Goal: Task Accomplishment & Management: Use online tool/utility

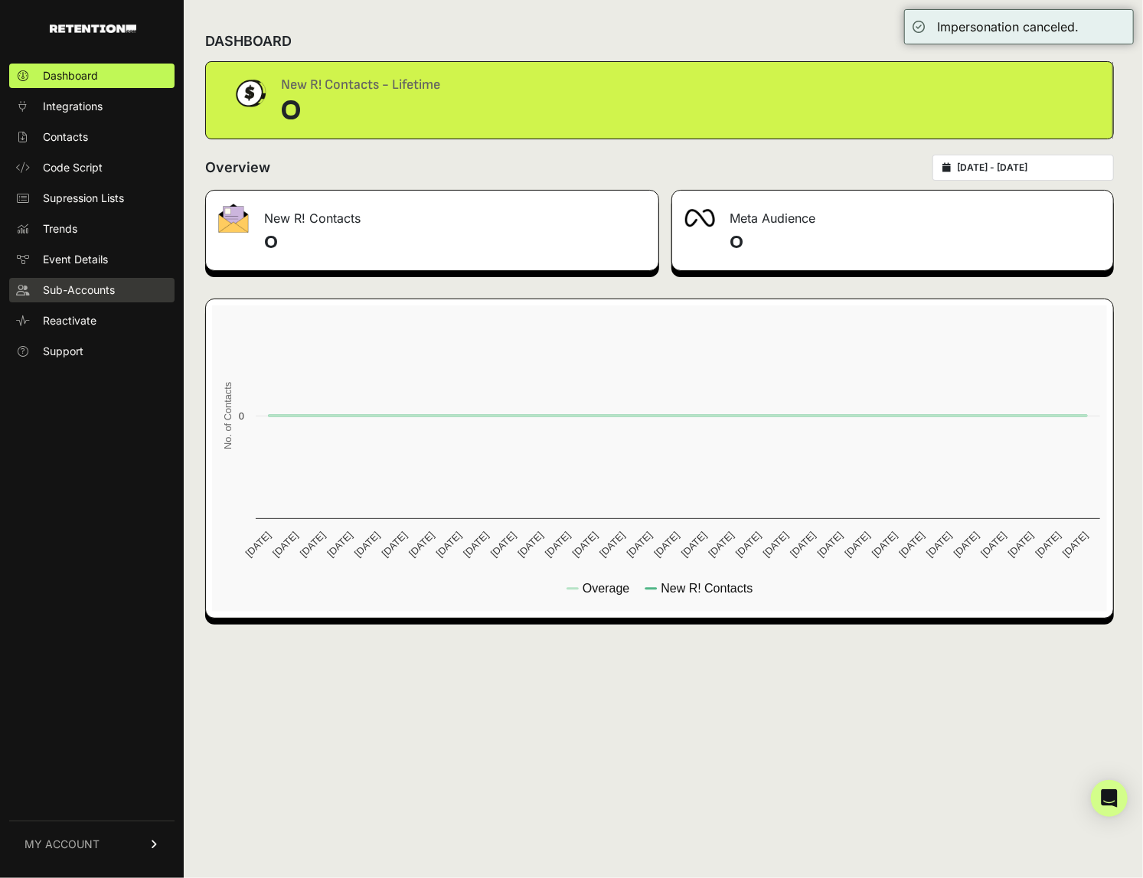
click at [91, 284] on span "Sub-Accounts" at bounding box center [79, 290] width 72 height 15
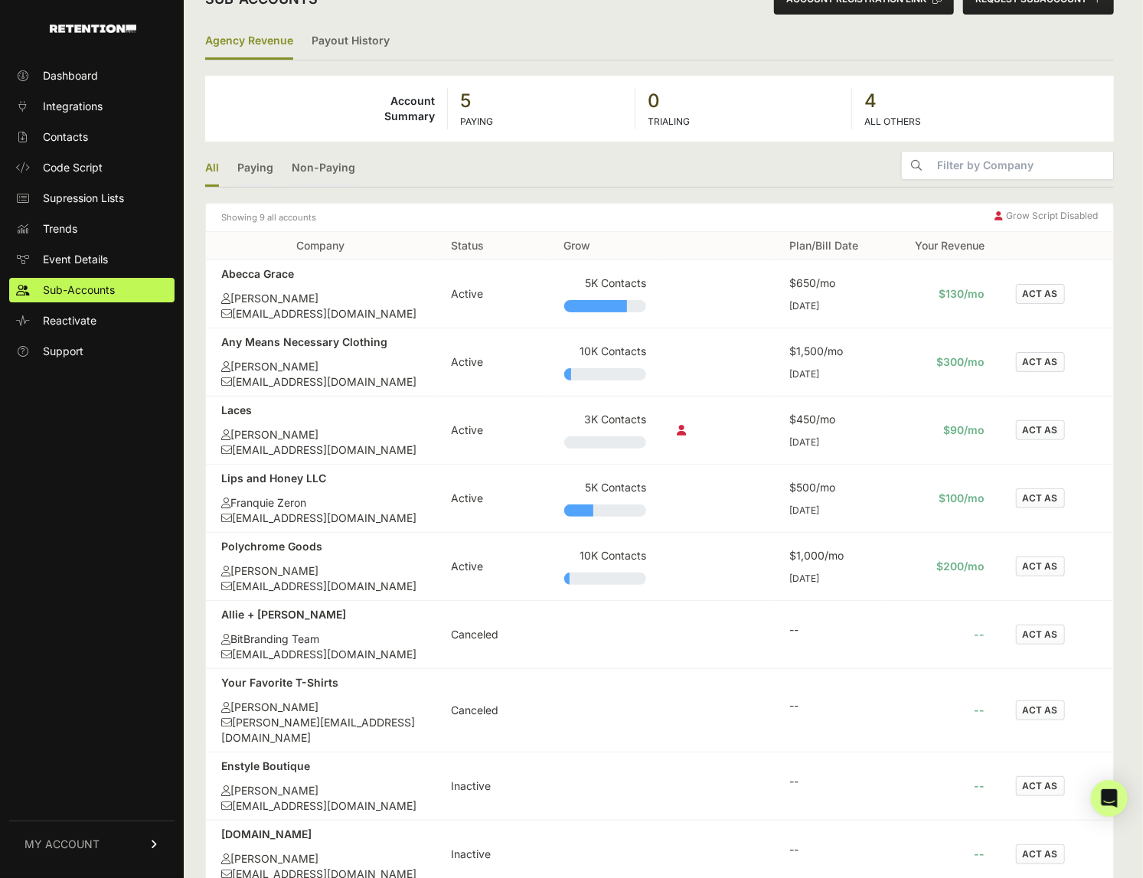
scroll to position [94, 0]
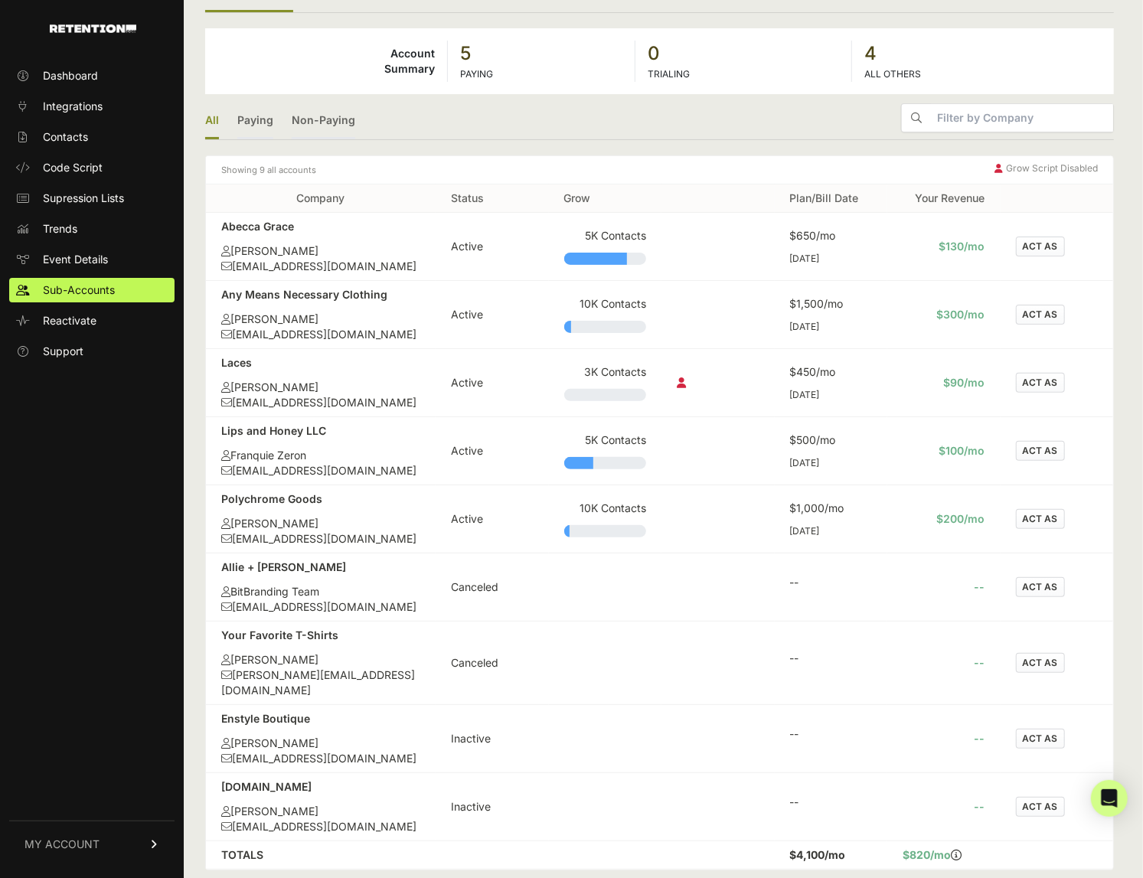
click at [681, 381] on icon at bounding box center [681, 383] width 9 height 11
click at [299, 391] on div "[PERSON_NAME]" at bounding box center [320, 387] width 199 height 15
click at [243, 362] on div "Laces" at bounding box center [320, 362] width 199 height 15
click at [1032, 381] on button "ACT AS" at bounding box center [1040, 383] width 49 height 20
